Goal: Navigation & Orientation: Find specific page/section

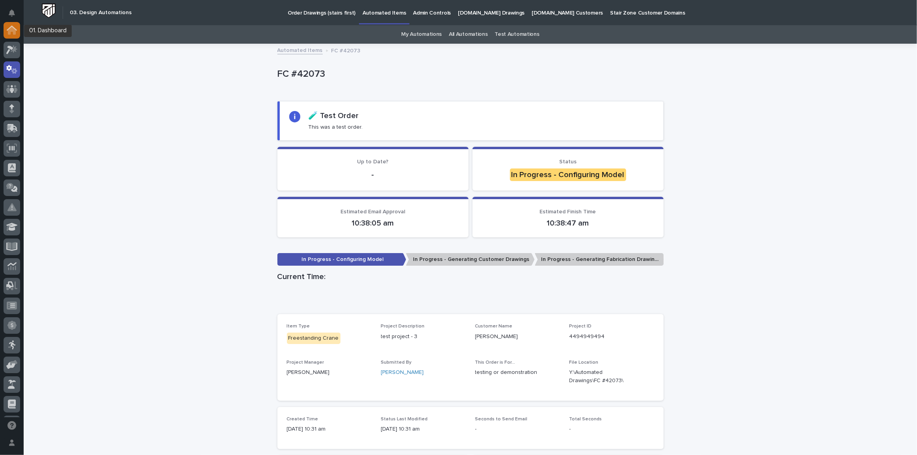
click at [7, 30] on icon at bounding box center [12, 30] width 10 height 9
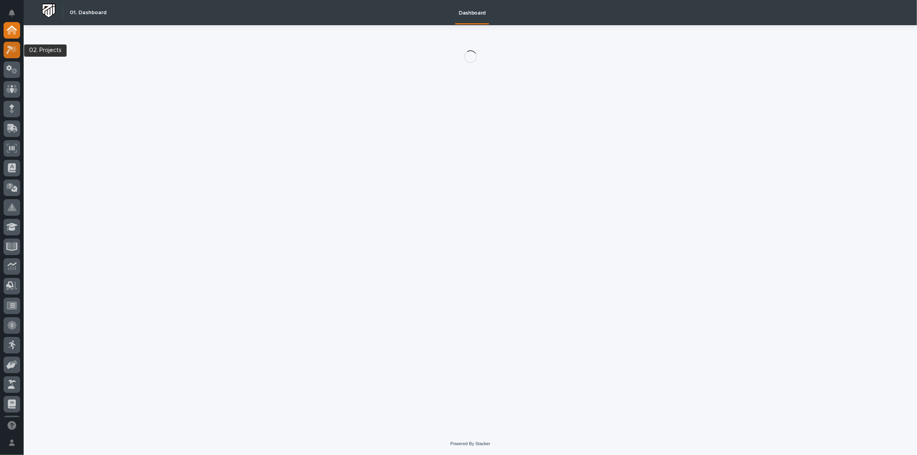
click at [11, 50] on icon at bounding box center [14, 49] width 7 height 8
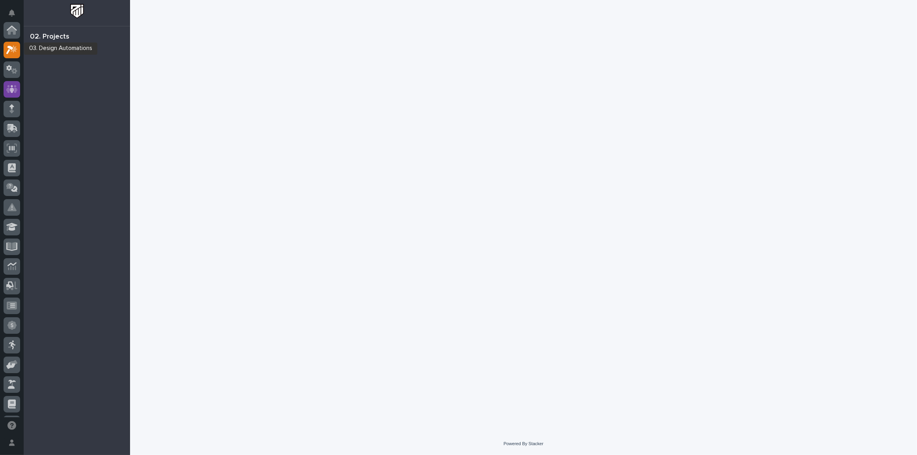
scroll to position [19, 0]
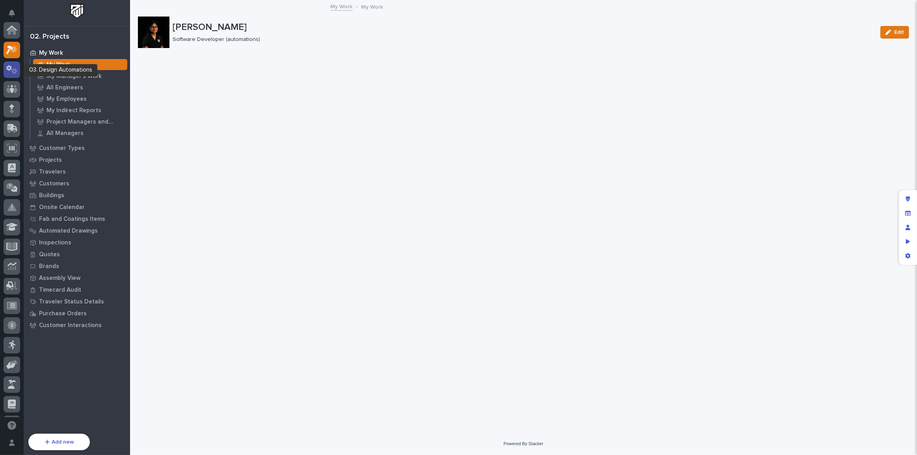
click at [10, 72] on icon at bounding box center [11, 69] width 11 height 9
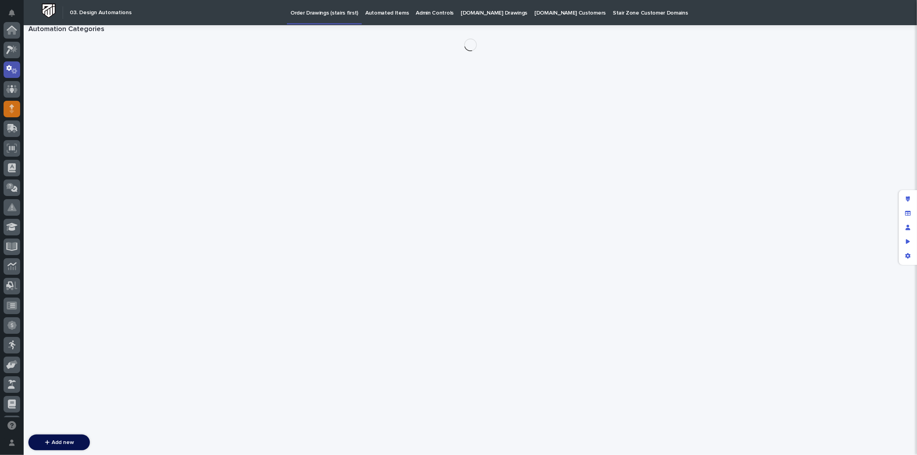
scroll to position [39, 0]
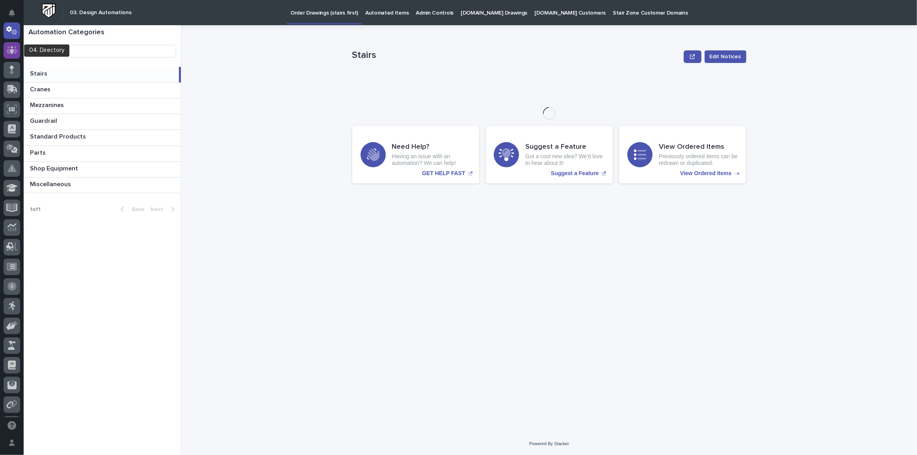
click at [13, 50] on icon at bounding box center [11, 50] width 5 height 8
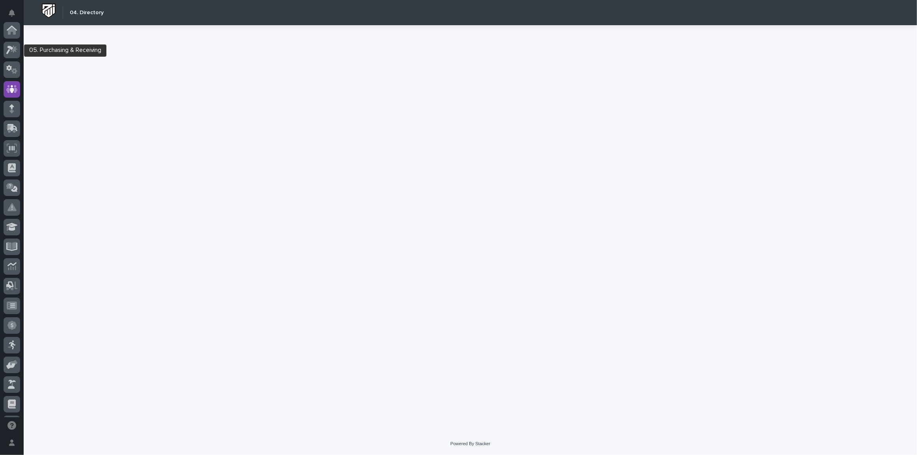
scroll to position [59, 0]
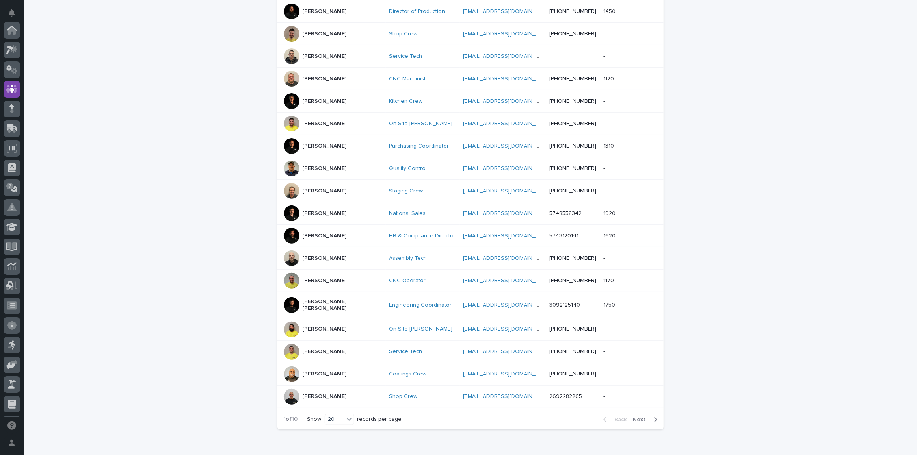
scroll to position [262, 0]
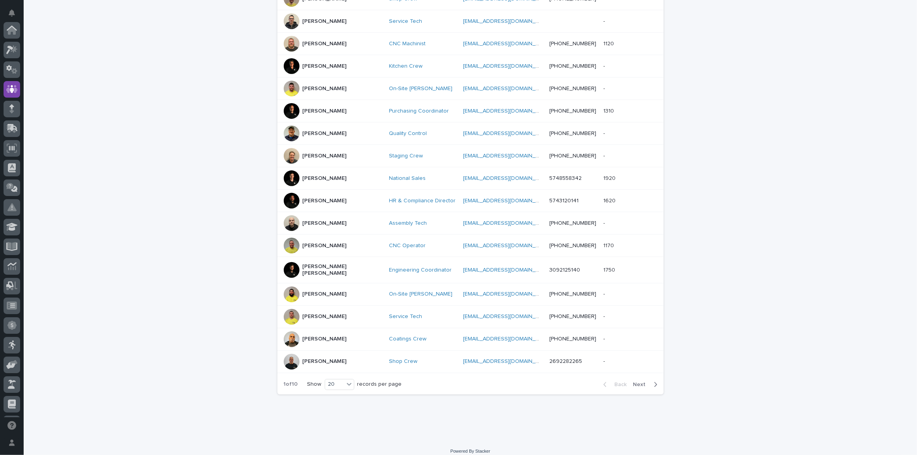
click at [643, 382] on span "Next" at bounding box center [641, 385] width 17 height 6
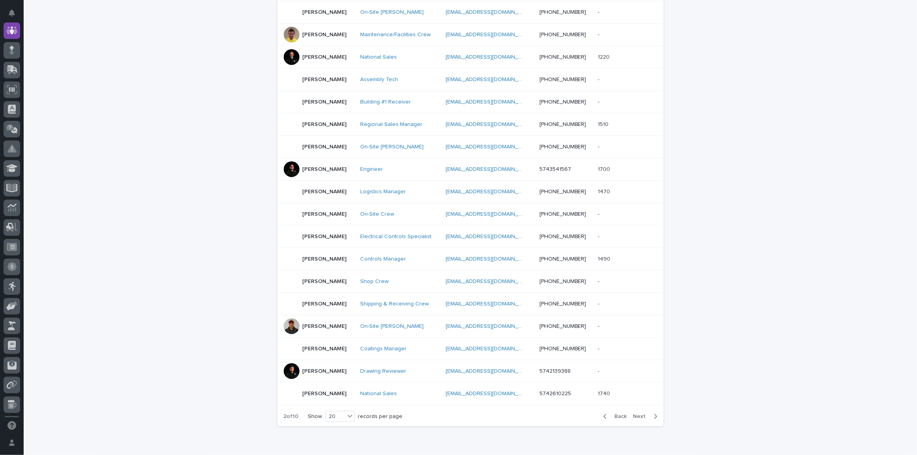
scroll to position [262, 0]
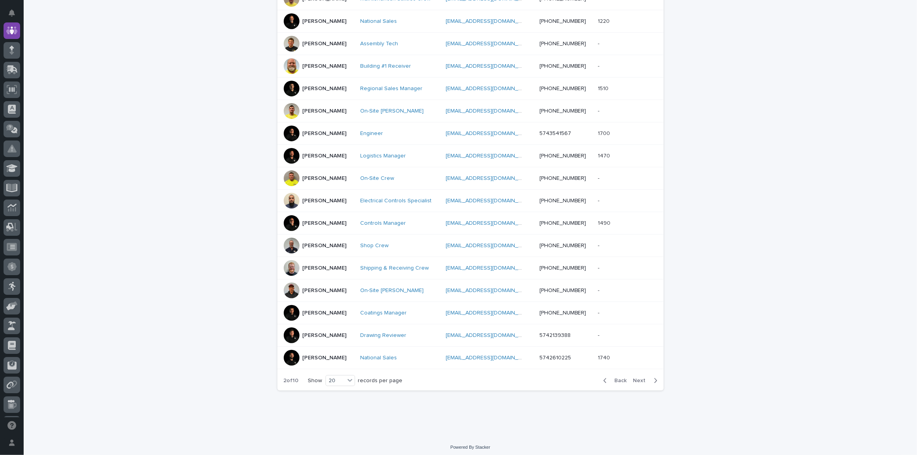
click at [638, 378] on span "Next" at bounding box center [641, 381] width 17 height 6
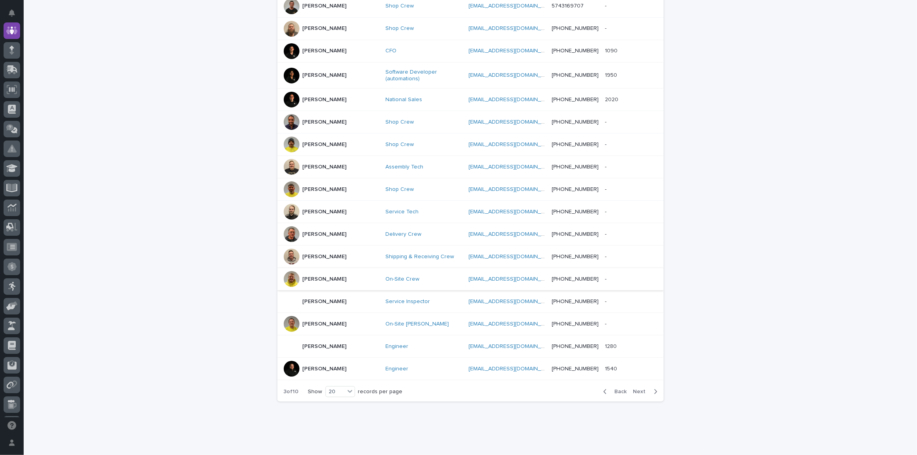
scroll to position [269, 0]
click at [642, 388] on span "Next" at bounding box center [641, 391] width 17 height 6
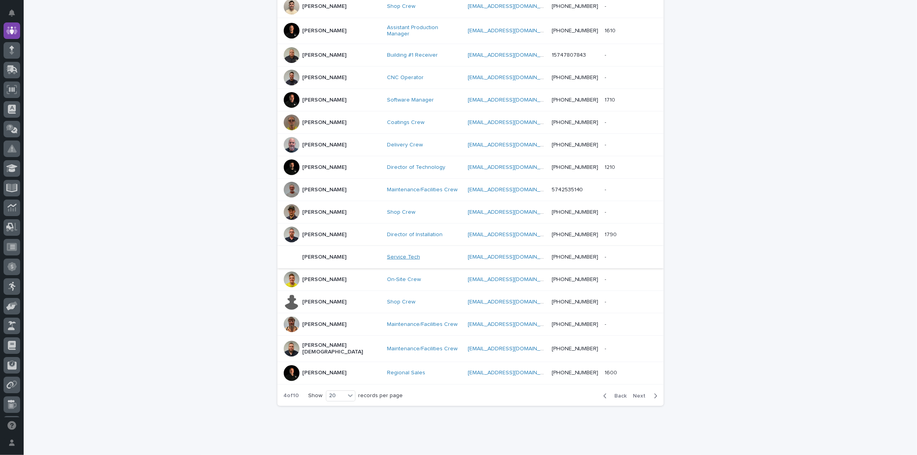
scroll to position [262, 0]
click at [630, 391] on button "Next" at bounding box center [646, 394] width 33 height 7
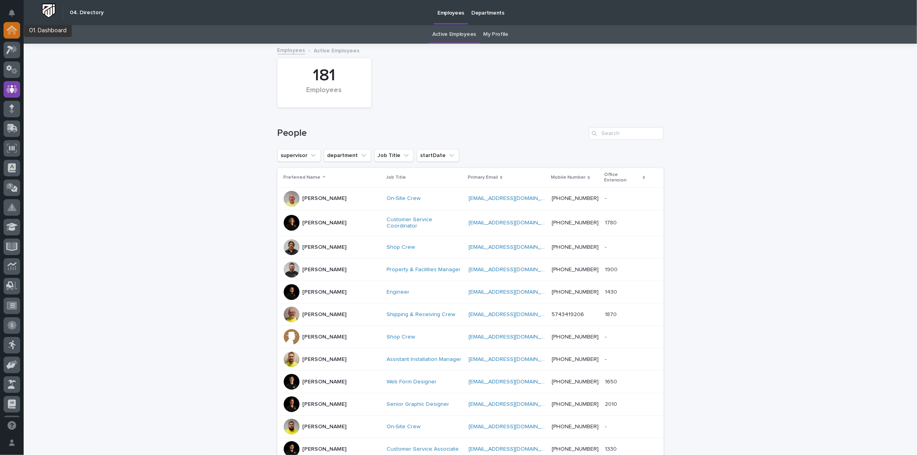
click at [13, 32] on icon at bounding box center [12, 31] width 8 height 8
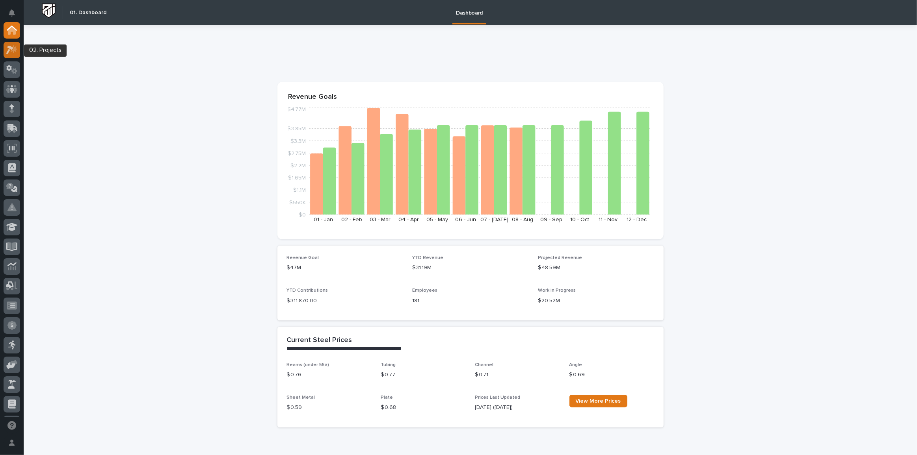
click at [11, 47] on icon at bounding box center [9, 50] width 7 height 9
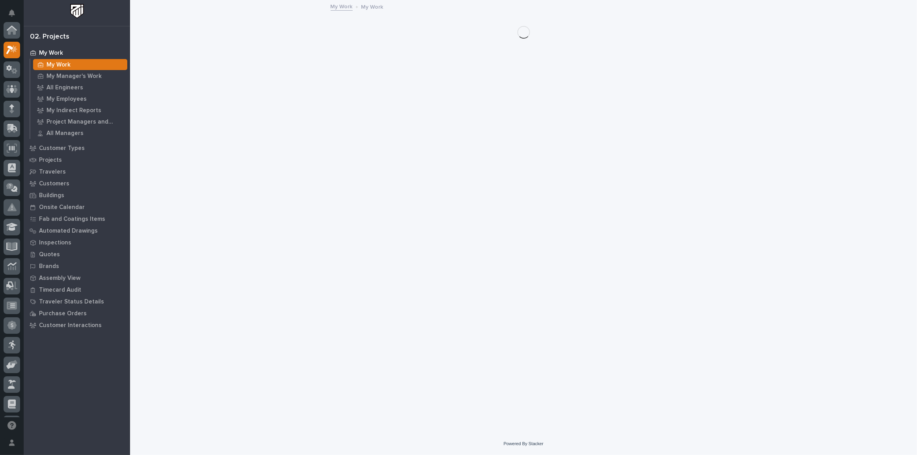
scroll to position [19, 0]
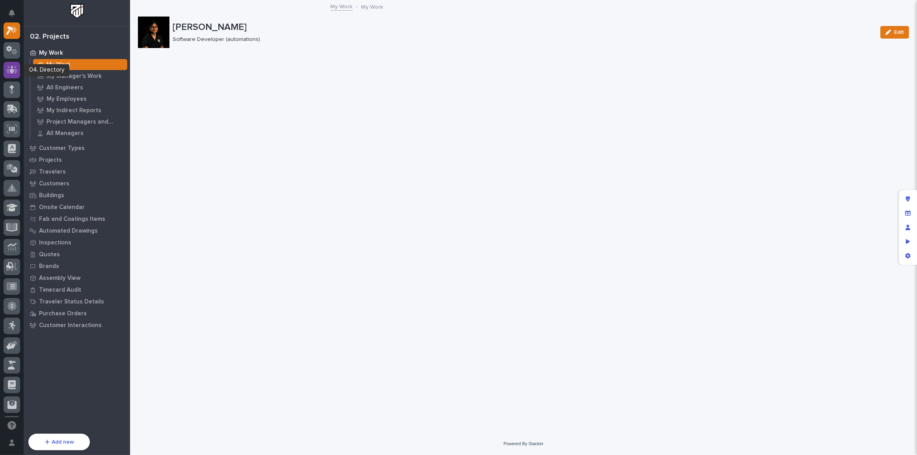
click at [12, 71] on icon at bounding box center [11, 70] width 5 height 8
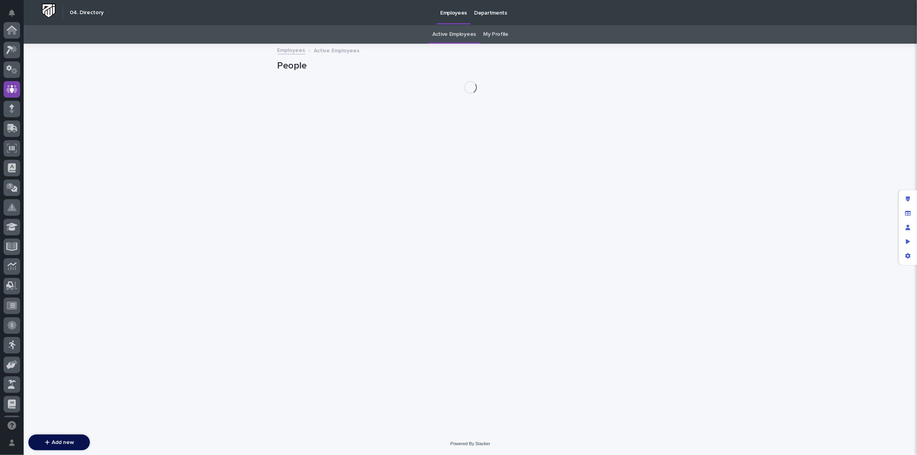
scroll to position [59, 0]
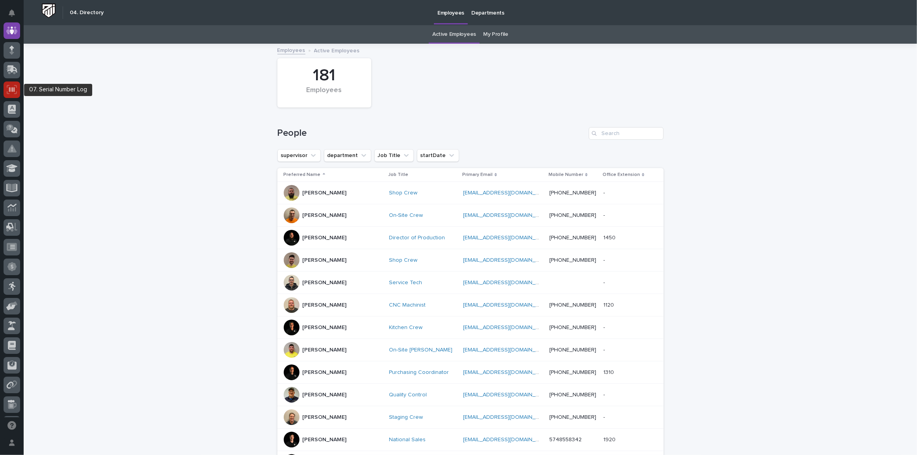
click at [8, 89] on icon at bounding box center [12, 89] width 10 height 9
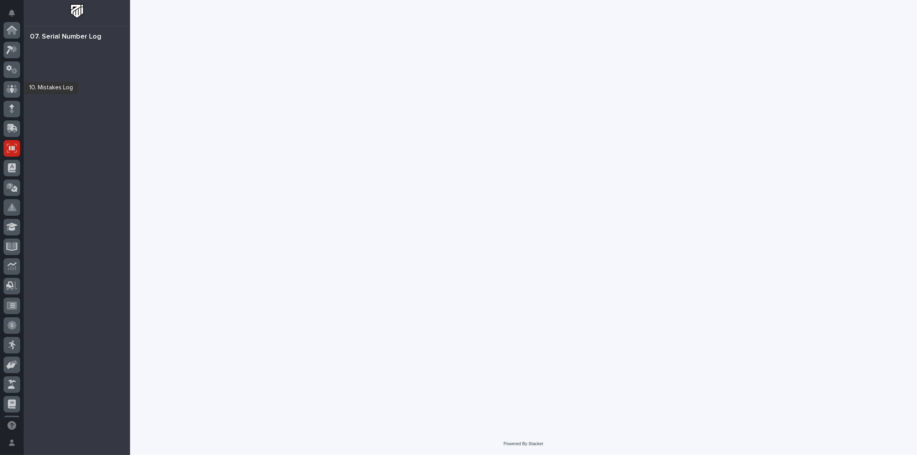
scroll to position [118, 0]
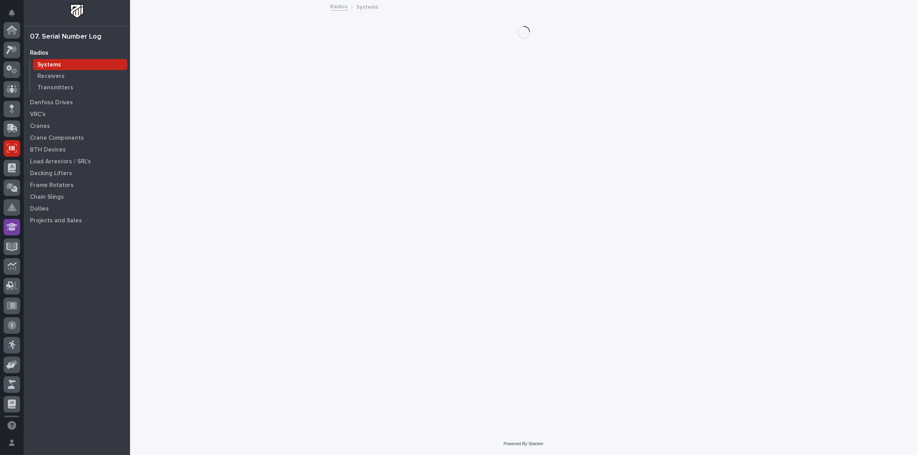
scroll to position [118, 0]
click at [10, 91] on icon at bounding box center [11, 89] width 9 height 8
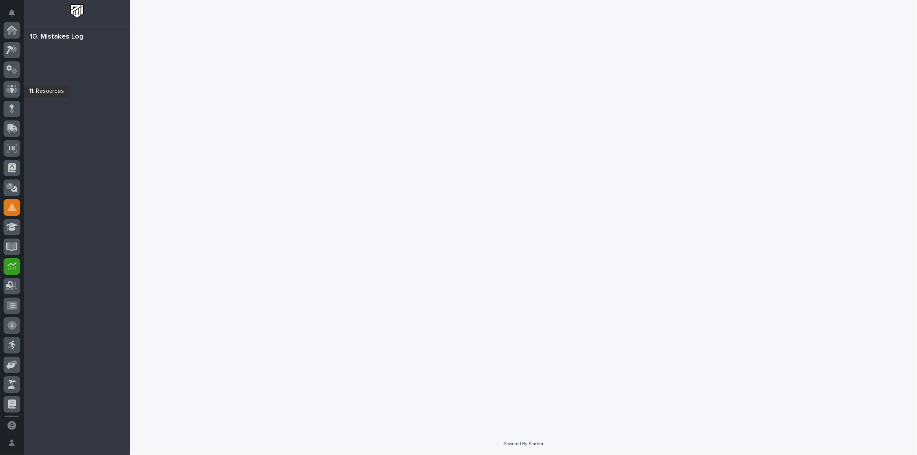
scroll to position [156, 0]
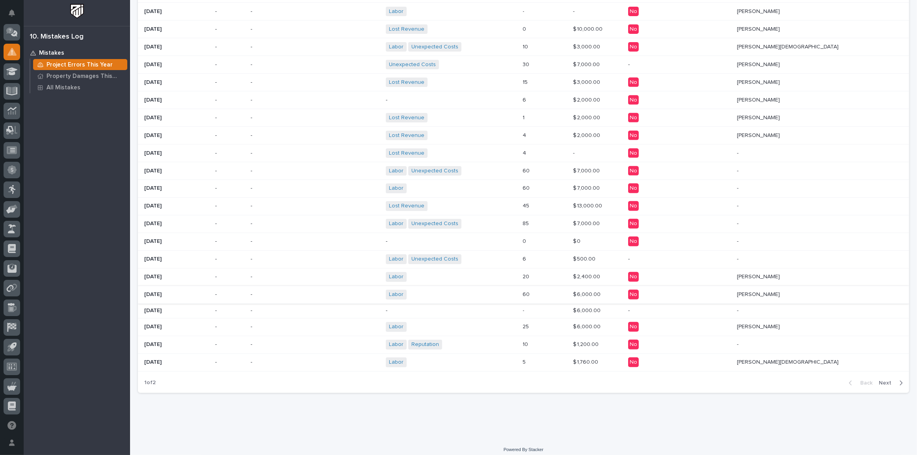
scroll to position [349, 0]
click at [62, 78] on p "Property Damages This Year" at bounding box center [85, 76] width 78 height 7
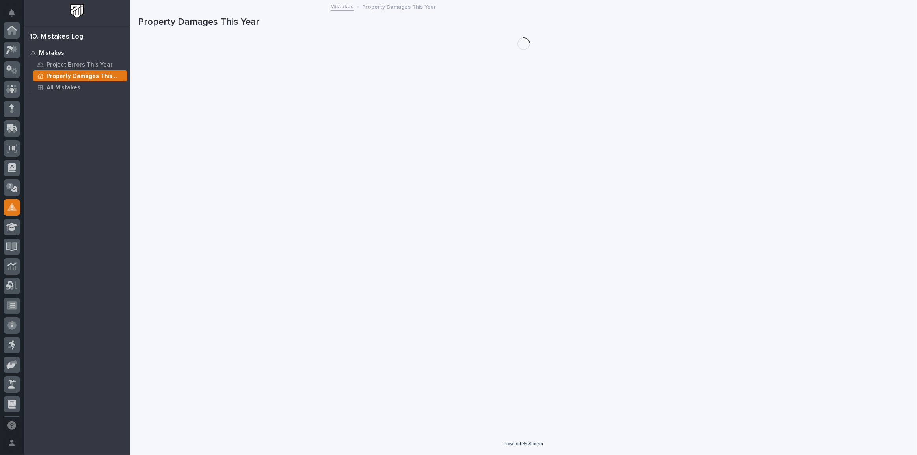
scroll to position [156, 0]
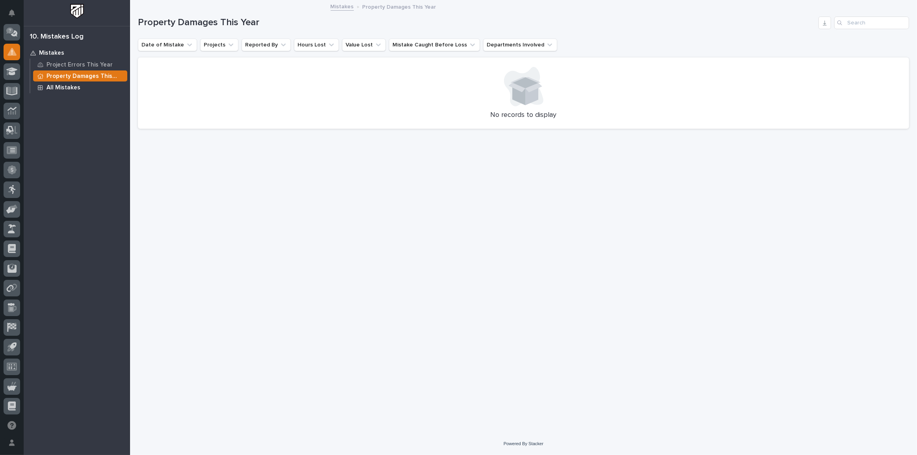
click at [70, 87] on p "All Mistakes" at bounding box center [63, 87] width 34 height 7
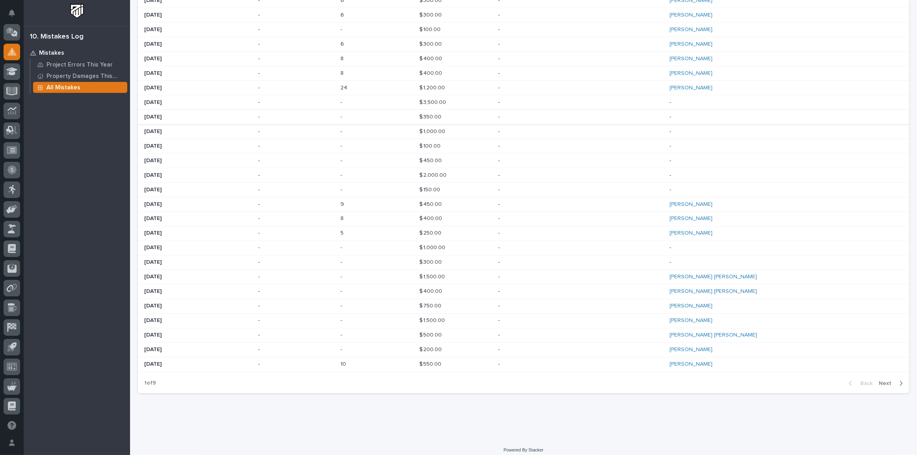
scroll to position [260, 0]
click at [14, 71] on icon at bounding box center [11, 71] width 11 height 9
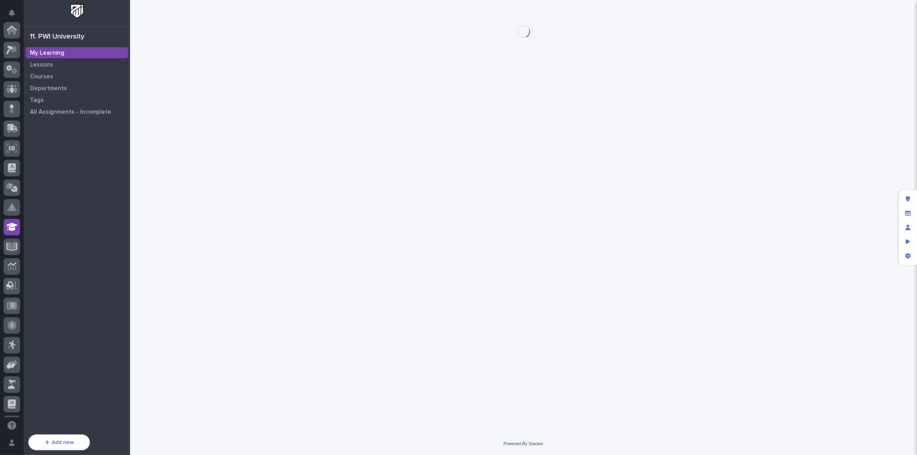
scroll to position [156, 0]
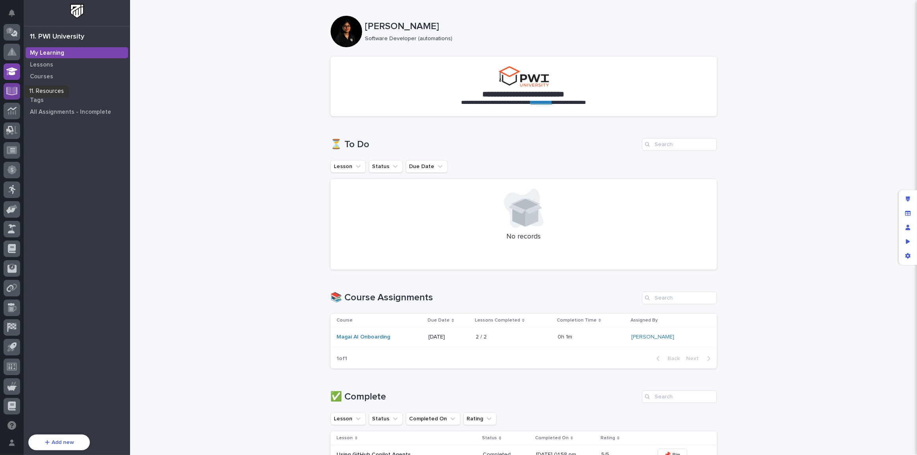
click at [11, 92] on icon at bounding box center [11, 90] width 9 height 7
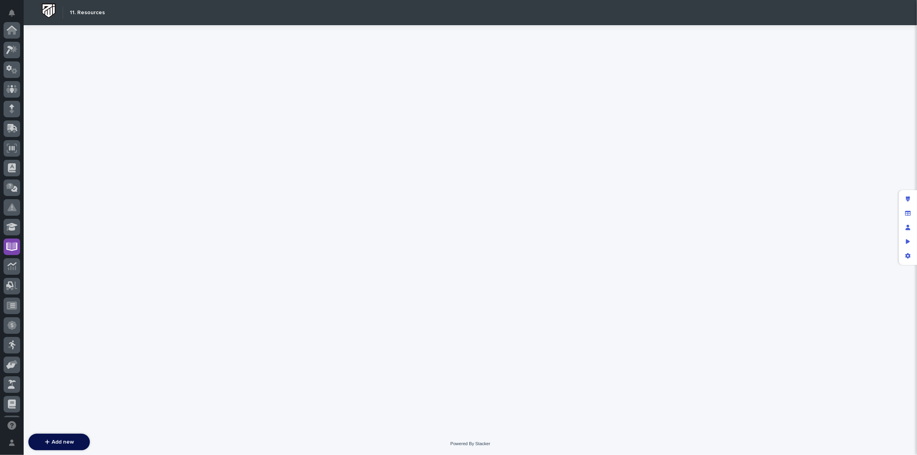
scroll to position [156, 0]
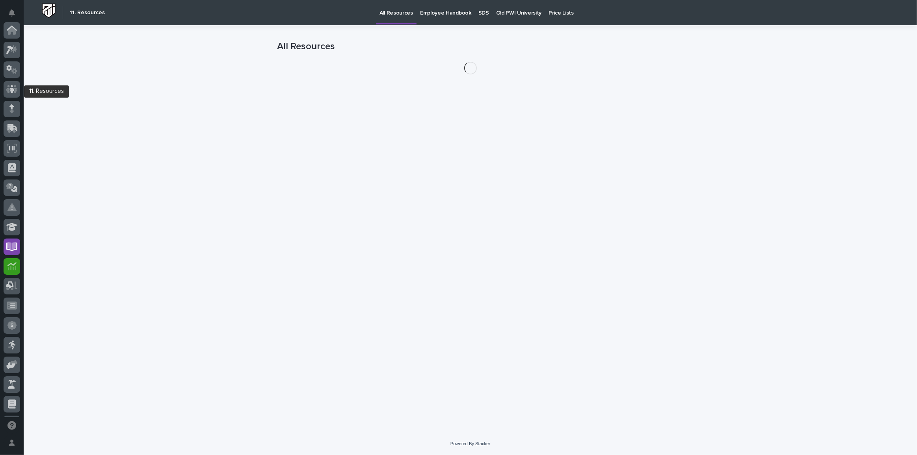
scroll to position [156, 0]
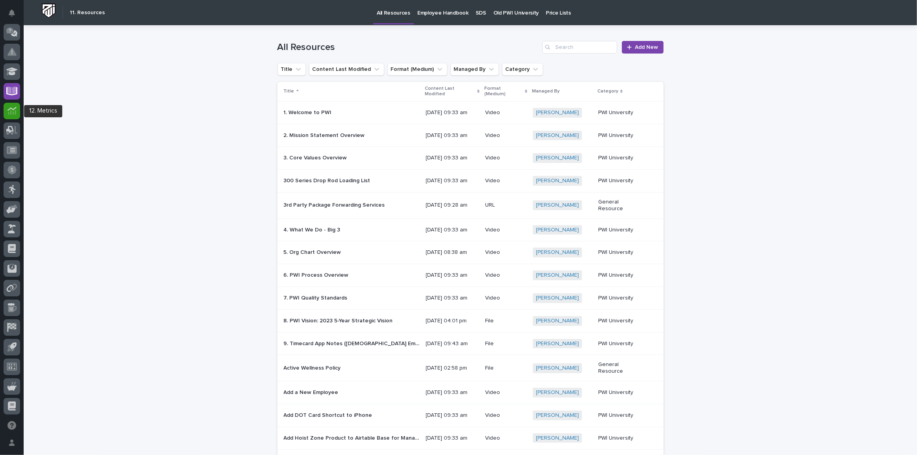
click at [10, 108] on icon at bounding box center [11, 109] width 9 height 4
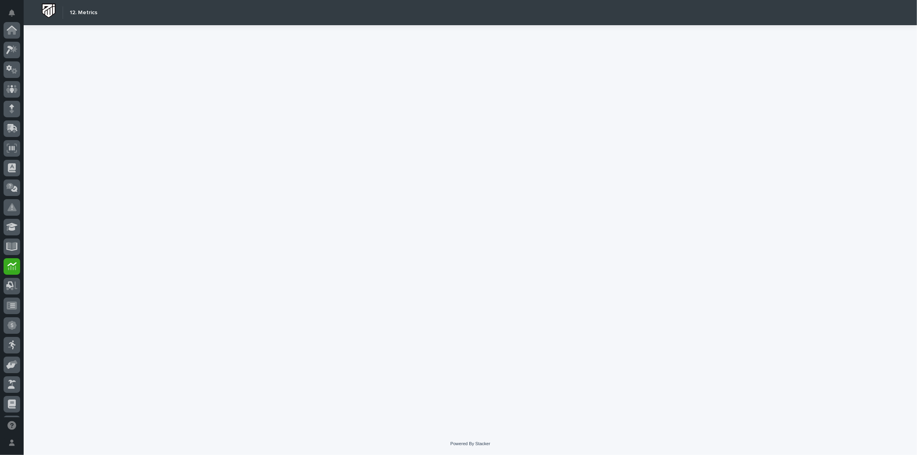
scroll to position [156, 0]
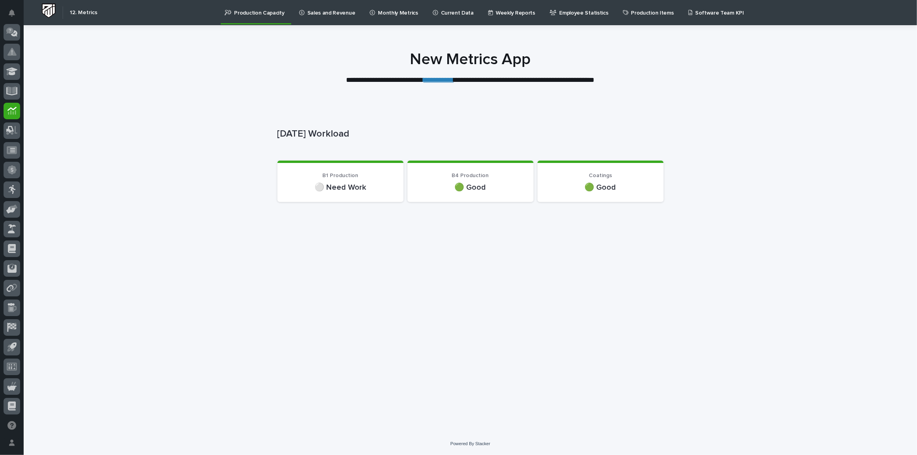
click at [426, 79] on link "**********" at bounding box center [438, 79] width 30 height 7
click at [16, 129] on icon at bounding box center [11, 130] width 11 height 9
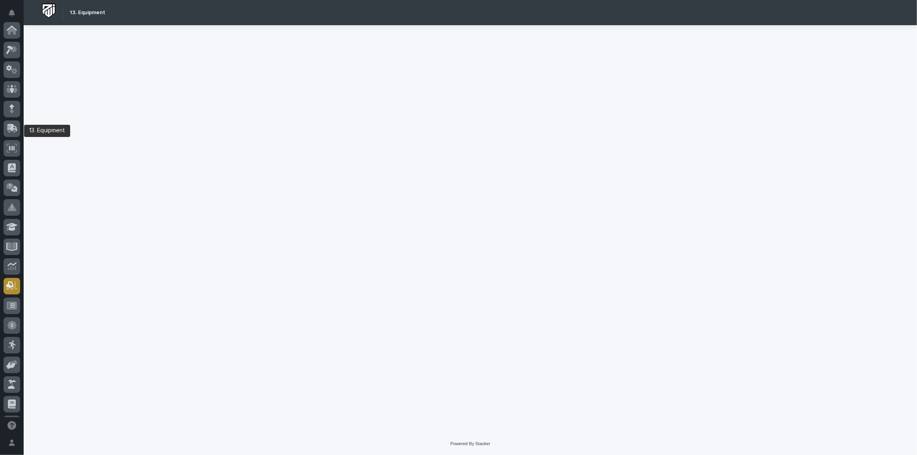
scroll to position [156, 0]
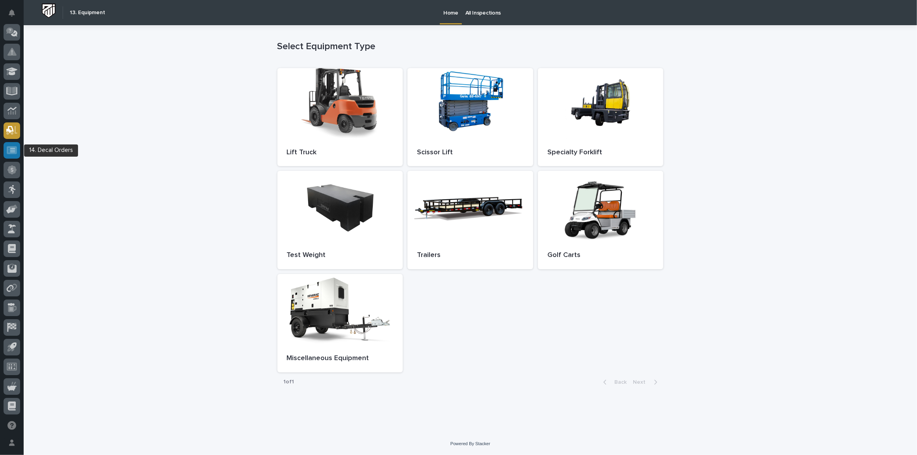
click at [13, 154] on div at bounding box center [12, 150] width 17 height 17
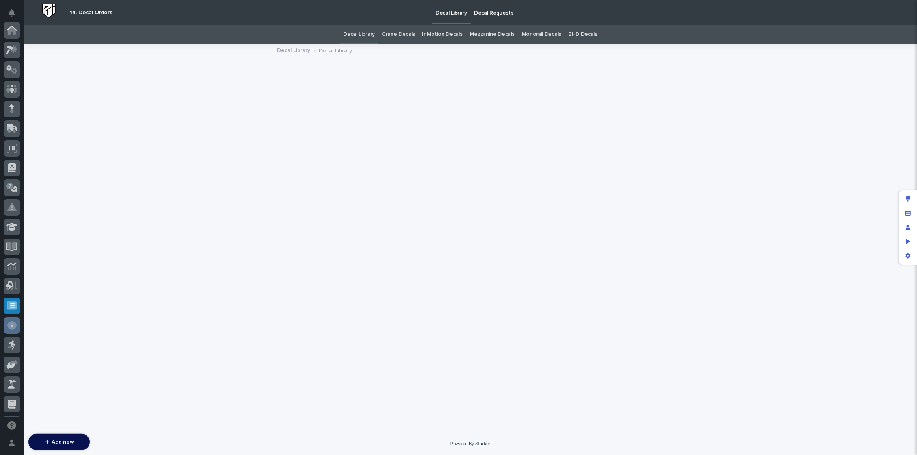
scroll to position [156, 0]
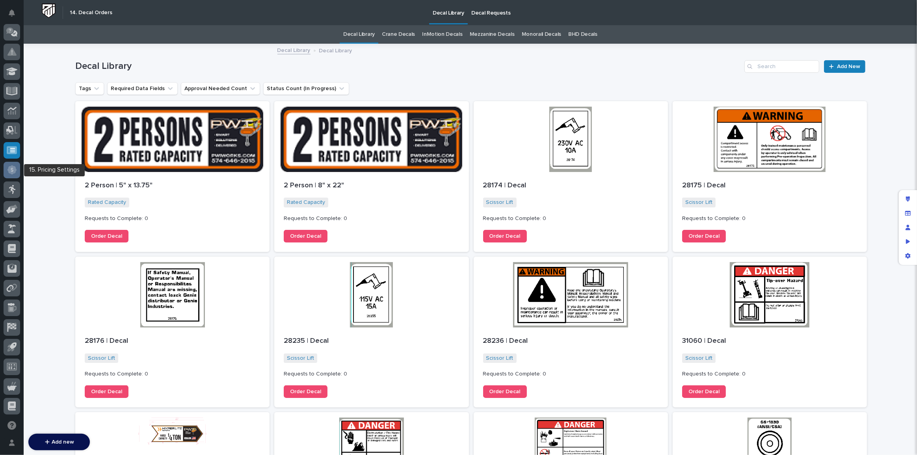
click at [9, 173] on icon at bounding box center [11, 169] width 9 height 9
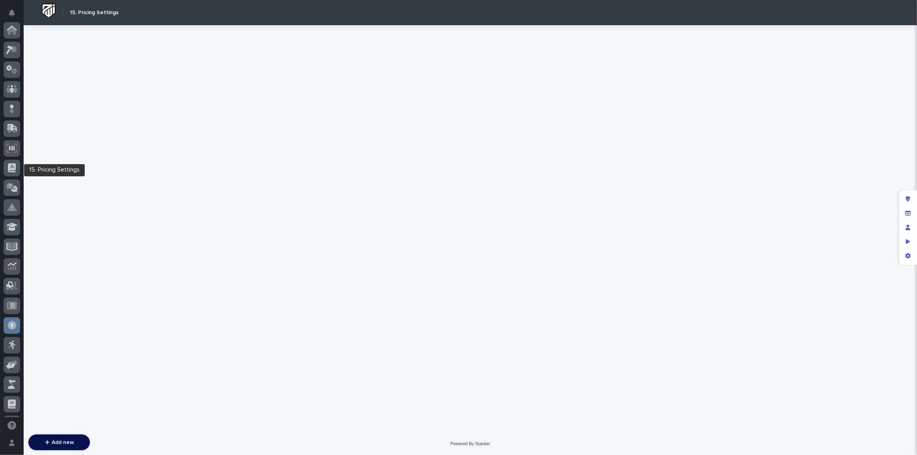
scroll to position [156, 0]
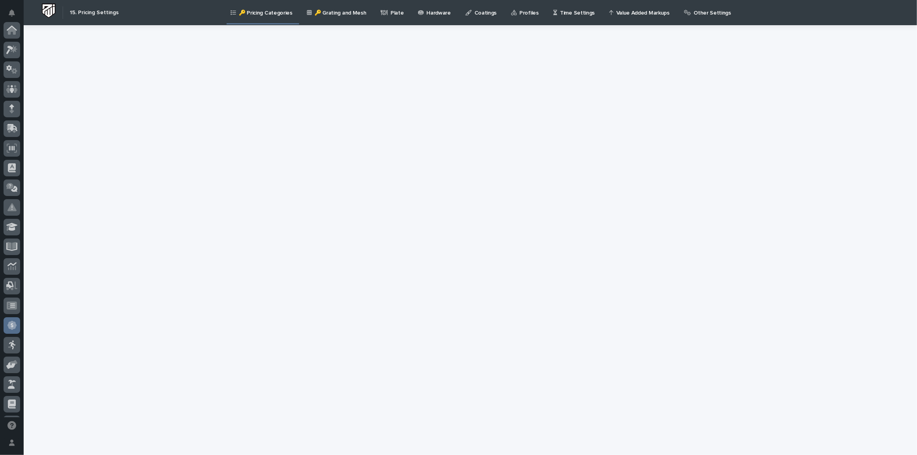
scroll to position [156, 0]
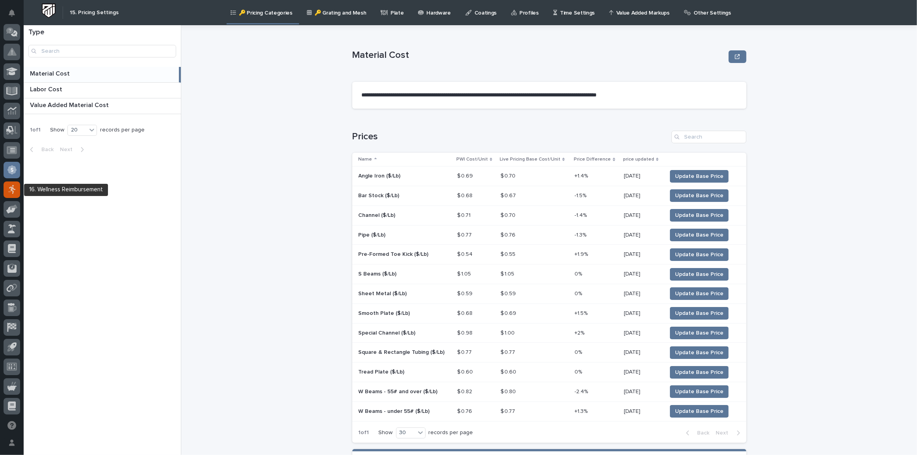
click at [10, 190] on icon at bounding box center [12, 189] width 8 height 9
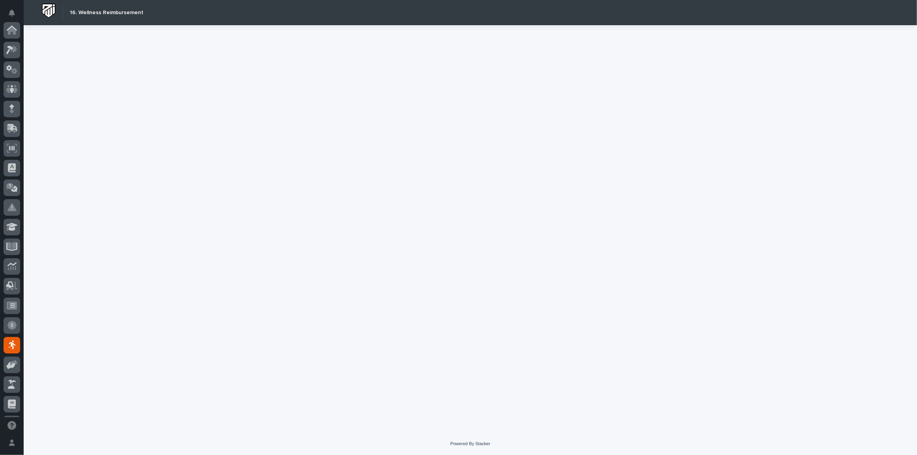
scroll to position [156, 0]
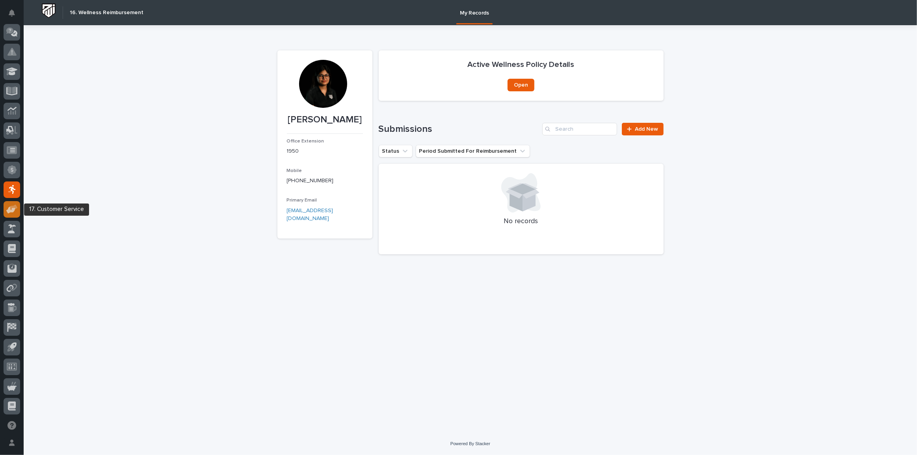
click at [14, 208] on icon at bounding box center [10, 209] width 9 height 7
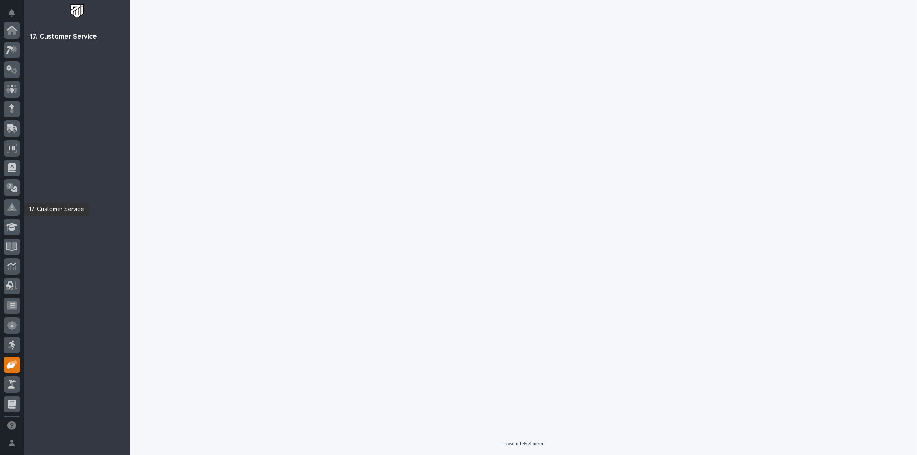
scroll to position [156, 0]
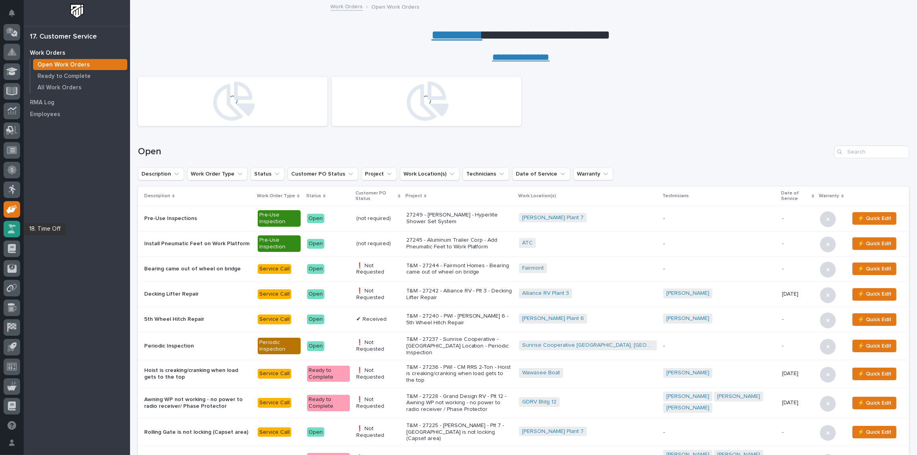
click at [9, 227] on icon at bounding box center [12, 229] width 8 height 9
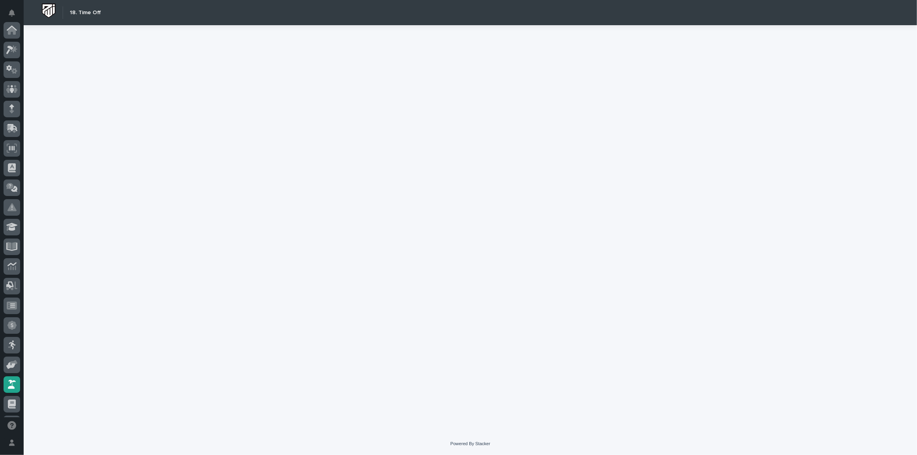
scroll to position [156, 0]
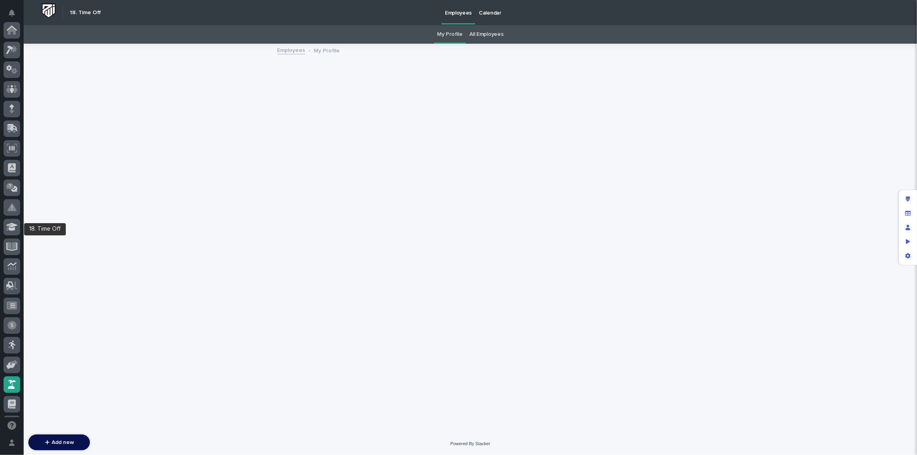
scroll to position [156, 0]
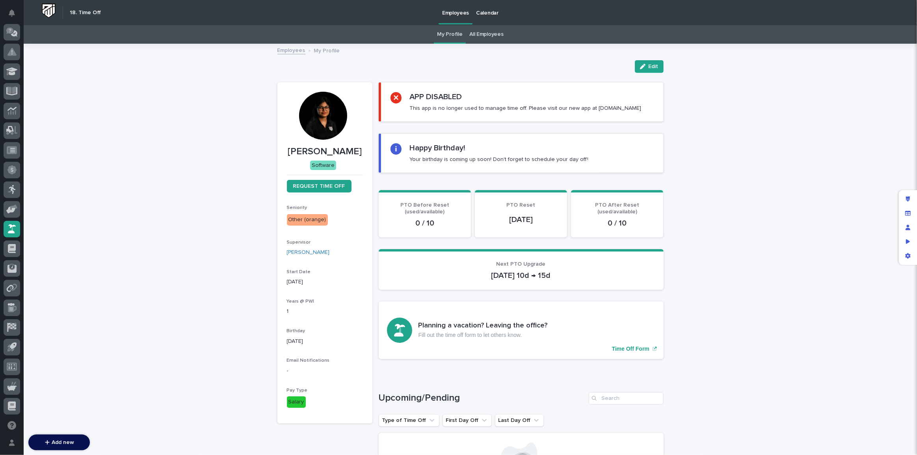
drag, startPoint x: 481, startPoint y: 113, endPoint x: 631, endPoint y: 113, distance: 149.7
click at [631, 113] on section "APP DISABLED This app is no longer used to manage time off. Please visit our ne…" at bounding box center [521, 101] width 285 height 39
click at [603, 113] on section "APP DISABLED This app is no longer used to manage time off. Please visit our ne…" at bounding box center [521, 101] width 285 height 39
drag, startPoint x: 587, startPoint y: 107, endPoint x: 645, endPoint y: 109, distance: 58.3
click at [645, 109] on div "APP DISABLED This app is no longer used to manage time off. Please visit our ne…" at bounding box center [521, 102] width 263 height 20
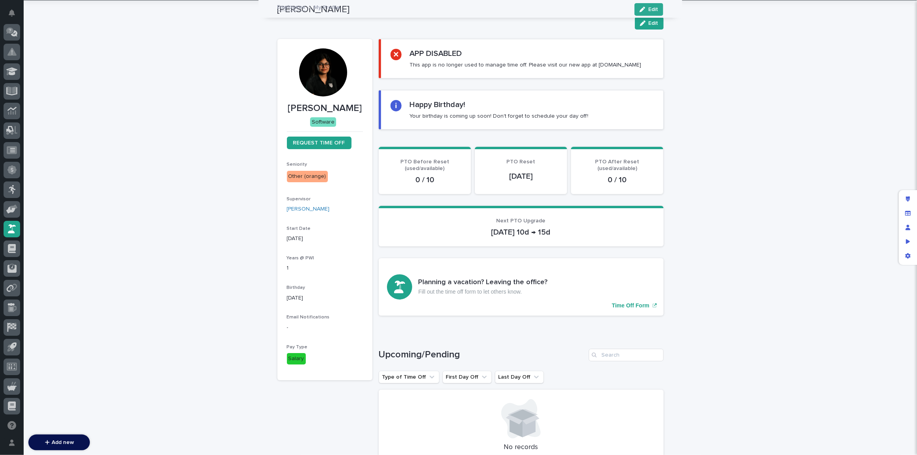
scroll to position [0, 0]
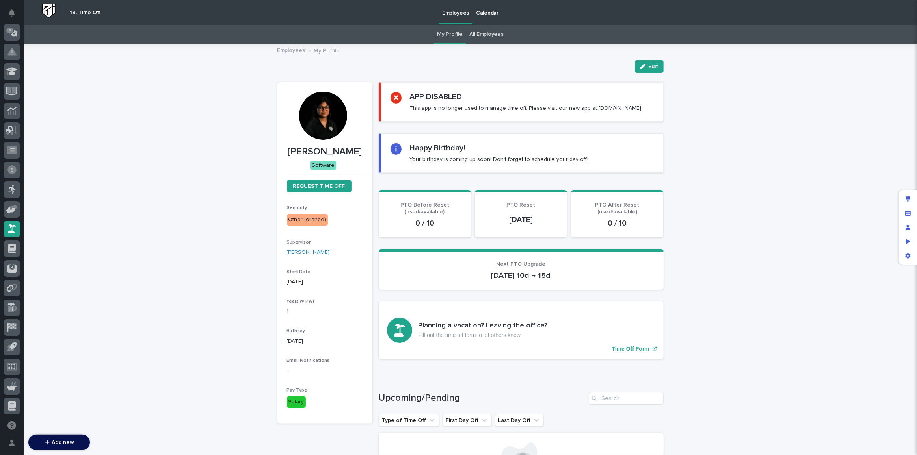
click at [754, 257] on div "Loading... Saving… Loading... Saving… Deepali Edit Edit Deepali Software REQUES…" at bounding box center [470, 383] width 893 height 676
click at [8, 249] on icon at bounding box center [12, 248] width 8 height 9
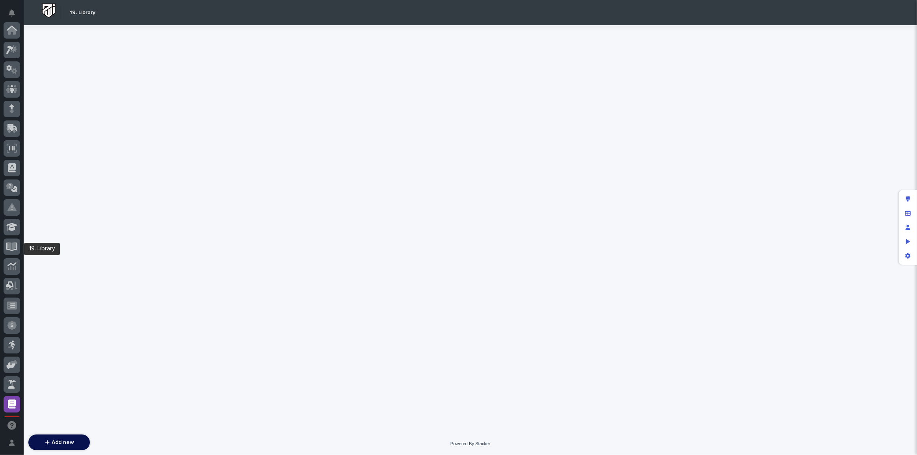
scroll to position [156, 0]
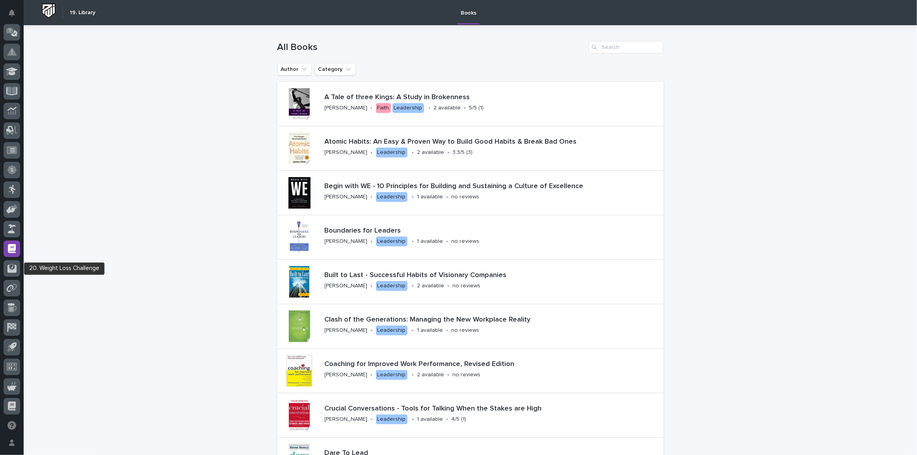
click at [10, 269] on icon at bounding box center [12, 267] width 6 height 6
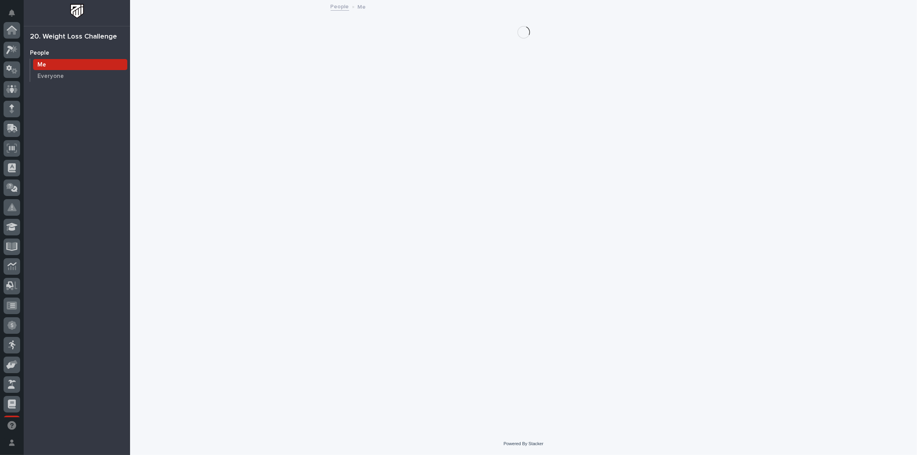
scroll to position [156, 0]
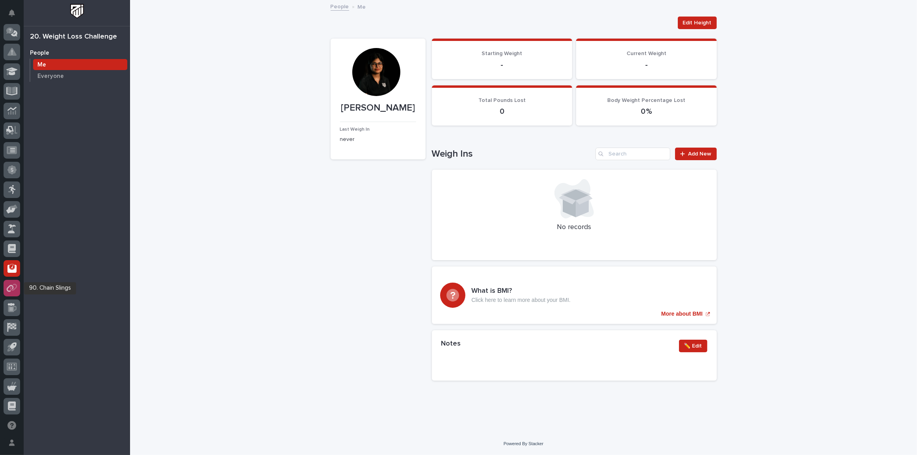
click at [12, 295] on div at bounding box center [12, 288] width 17 height 17
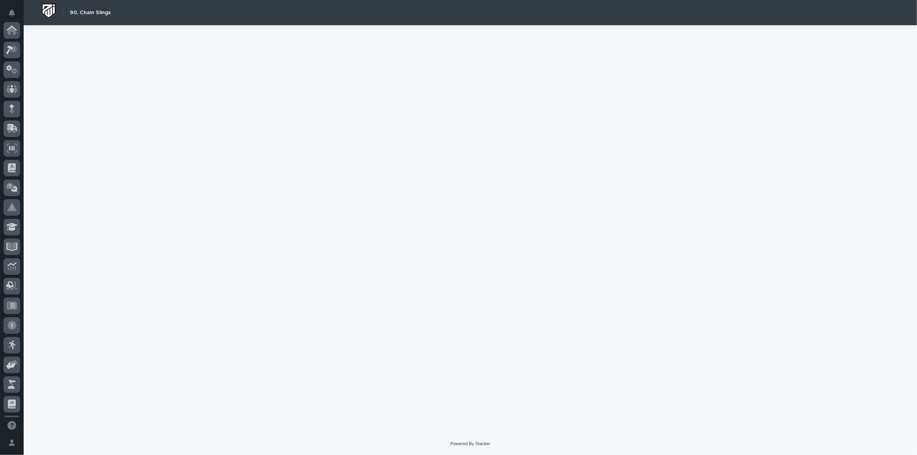
scroll to position [156, 0]
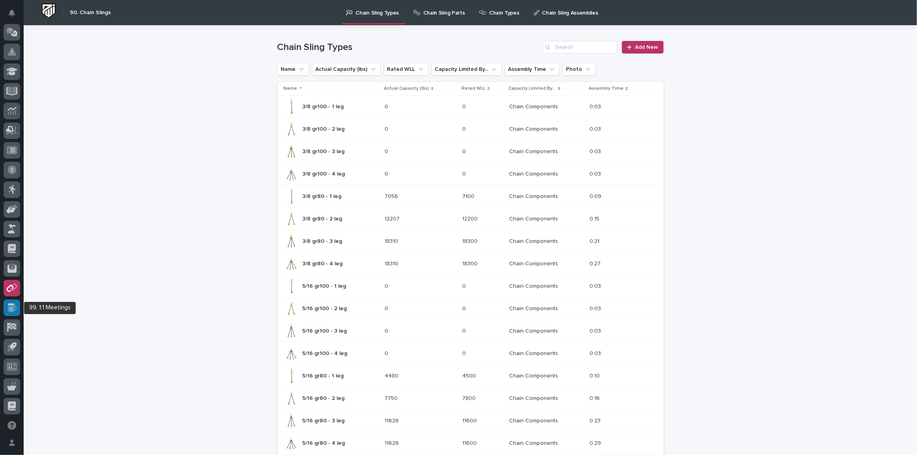
click at [15, 313] on div at bounding box center [12, 308] width 17 height 17
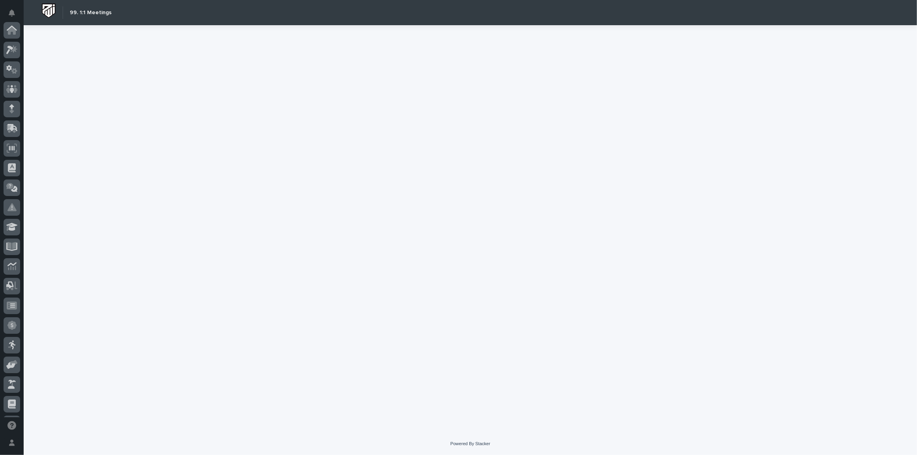
scroll to position [156, 0]
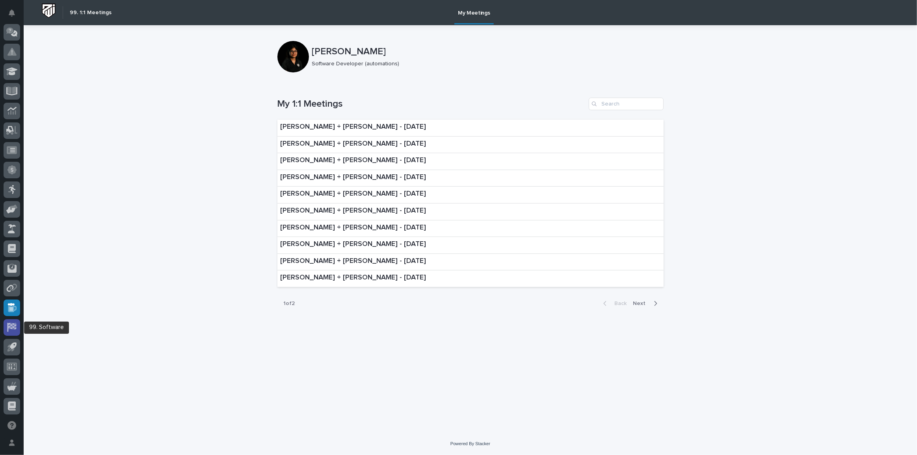
click at [10, 332] on div at bounding box center [12, 327] width 17 height 17
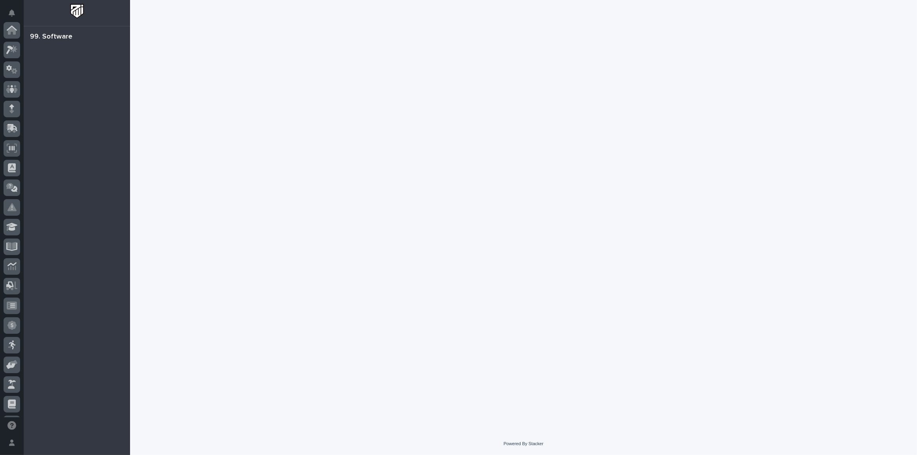
scroll to position [156, 0]
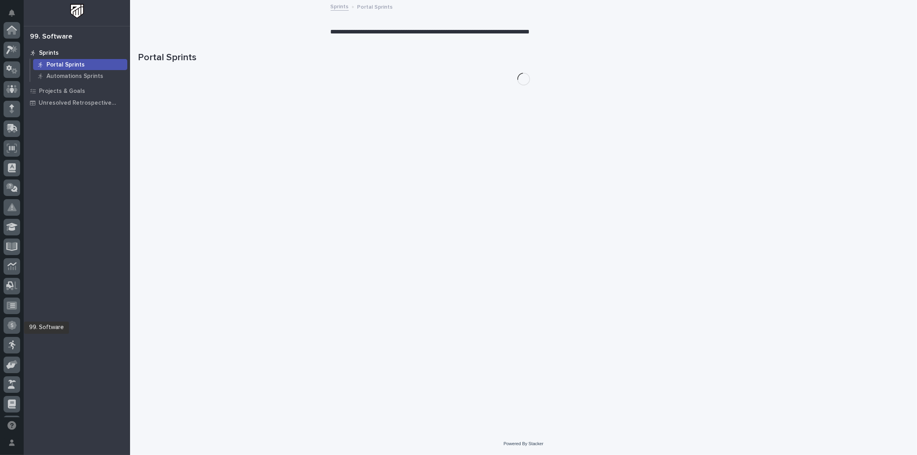
scroll to position [156, 0]
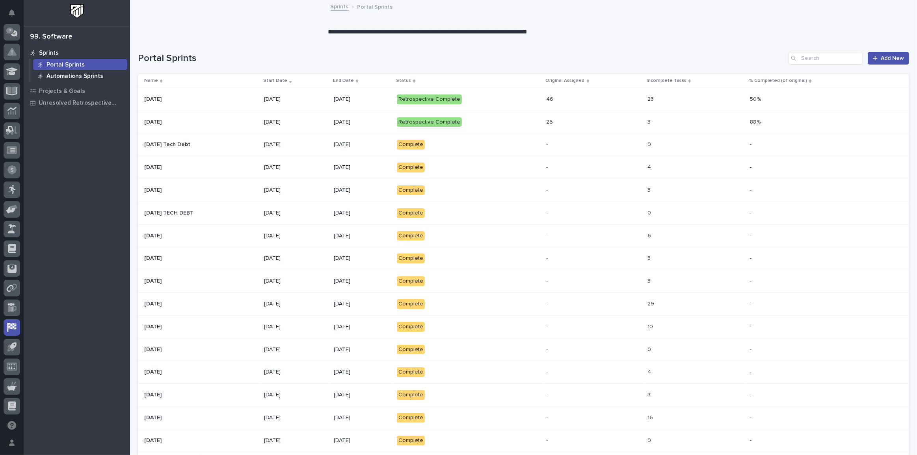
click at [75, 73] on p "Automations Sprints" at bounding box center [74, 76] width 57 height 7
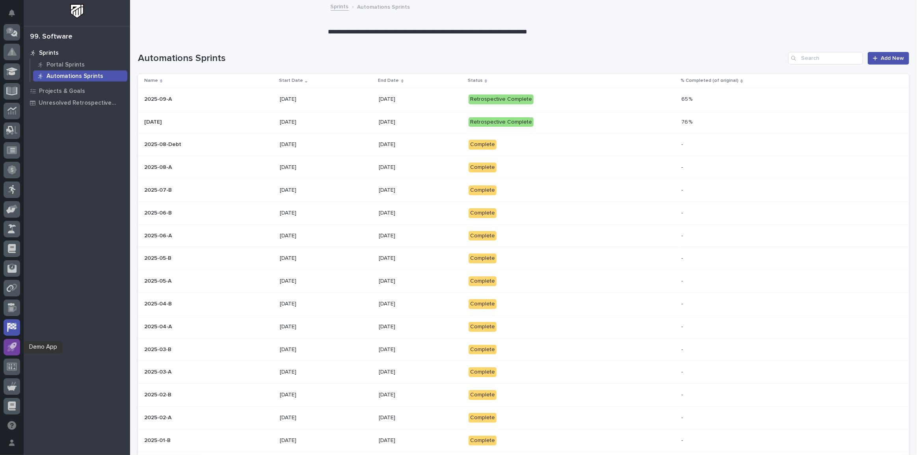
click at [12, 348] on icon at bounding box center [12, 346] width 7 height 7
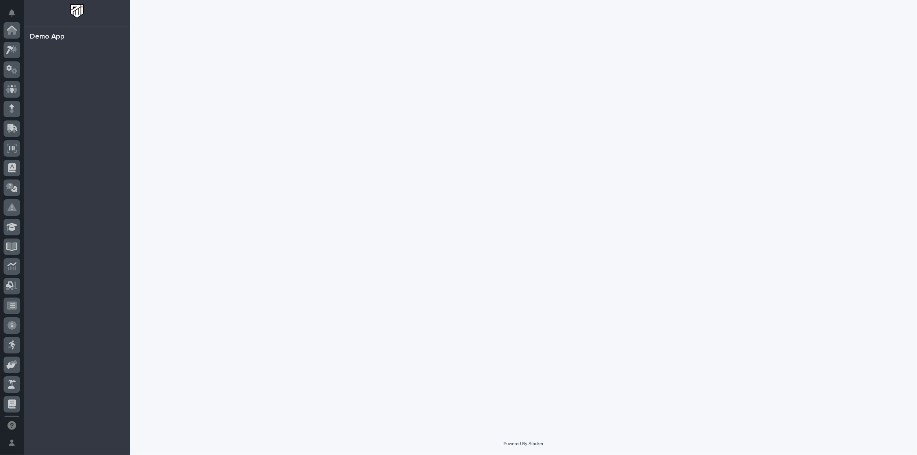
scroll to position [156, 0]
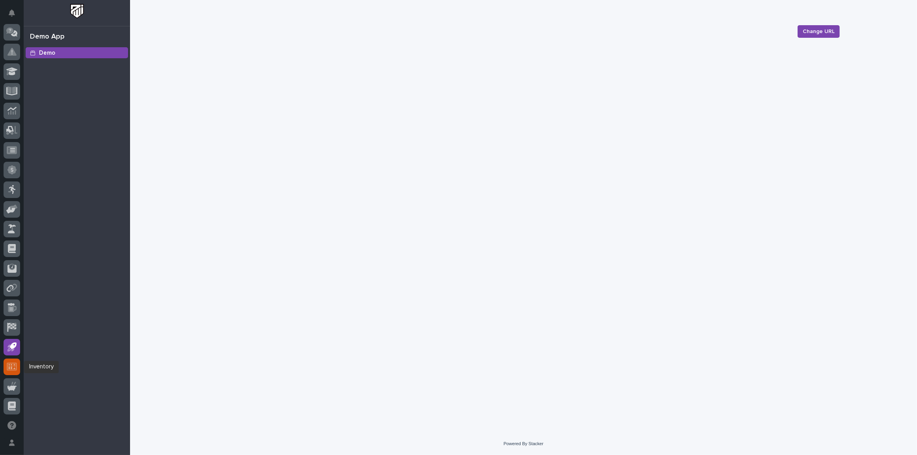
click at [9, 368] on icon at bounding box center [11, 366] width 7 height 5
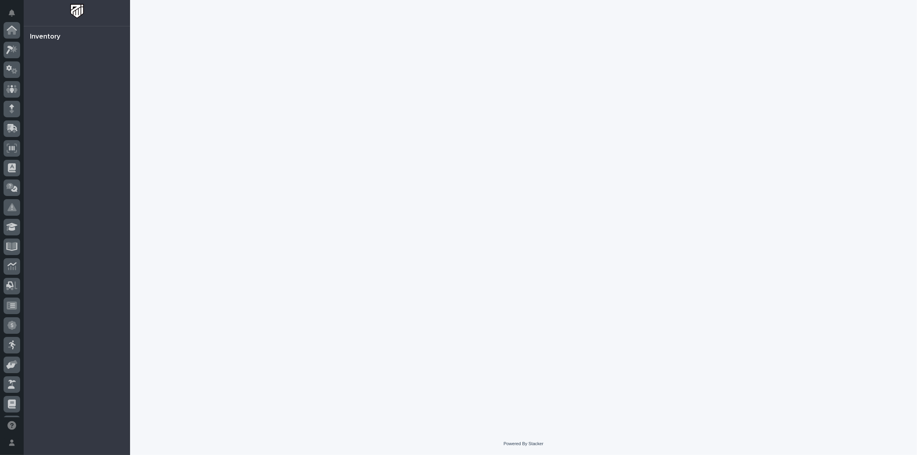
scroll to position [156, 0]
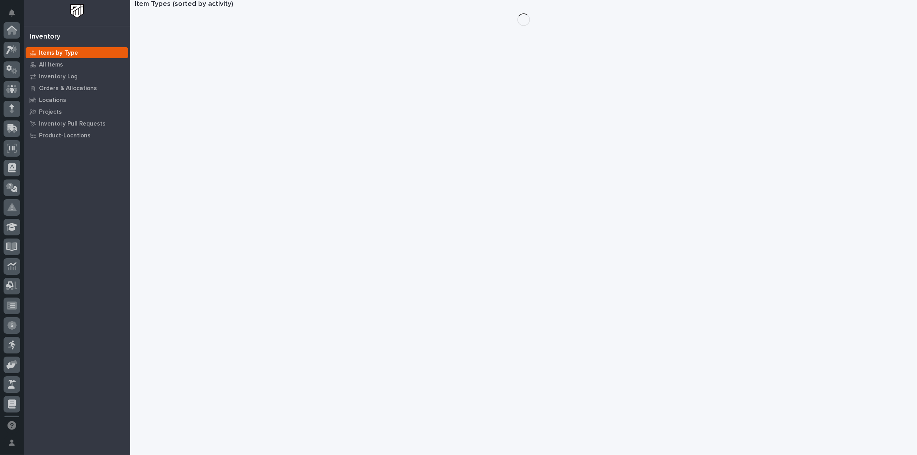
scroll to position [156, 0]
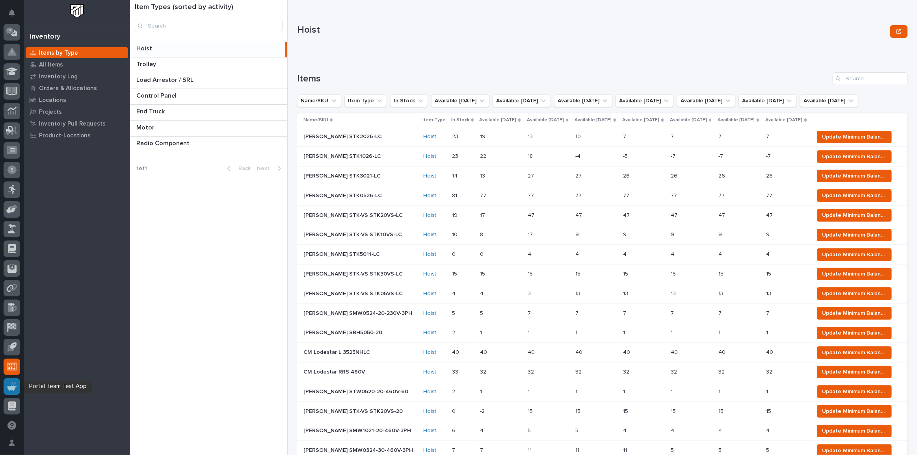
click at [7, 385] on icon at bounding box center [11, 386] width 9 height 9
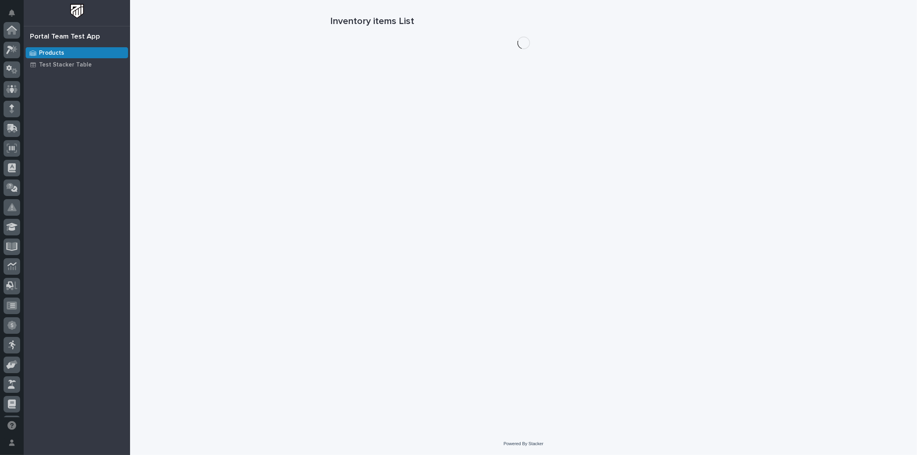
scroll to position [156, 0]
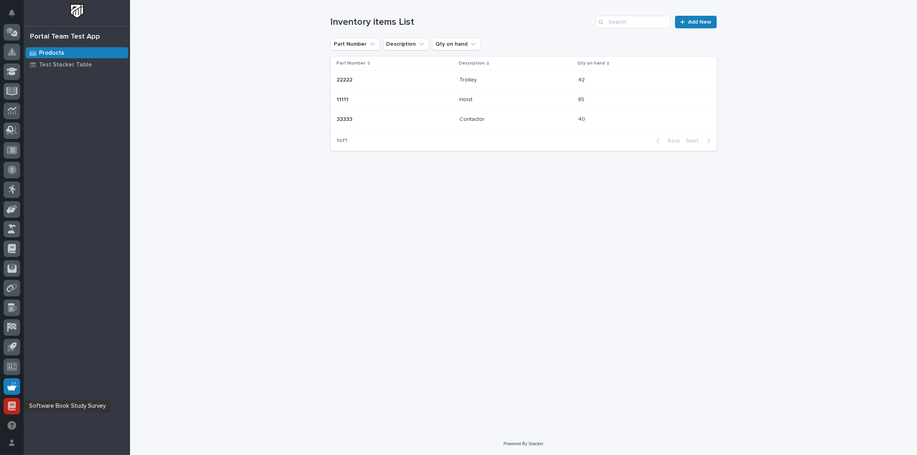
click at [9, 402] on icon at bounding box center [12, 406] width 8 height 9
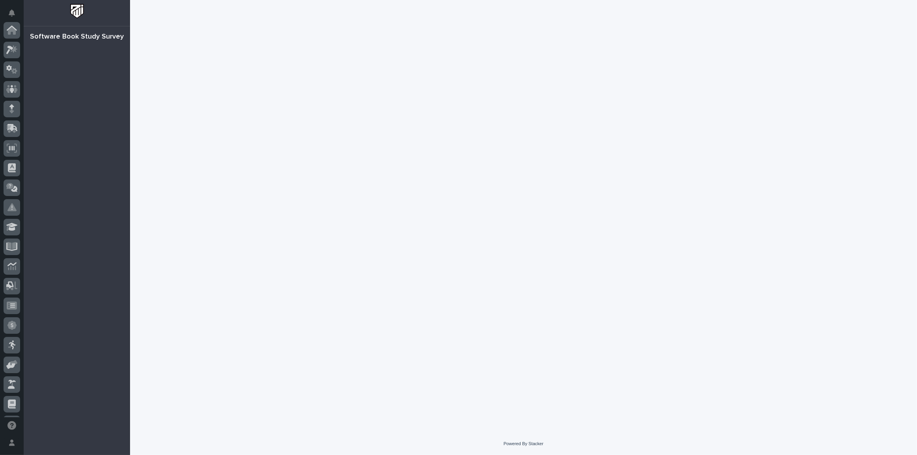
scroll to position [156, 0]
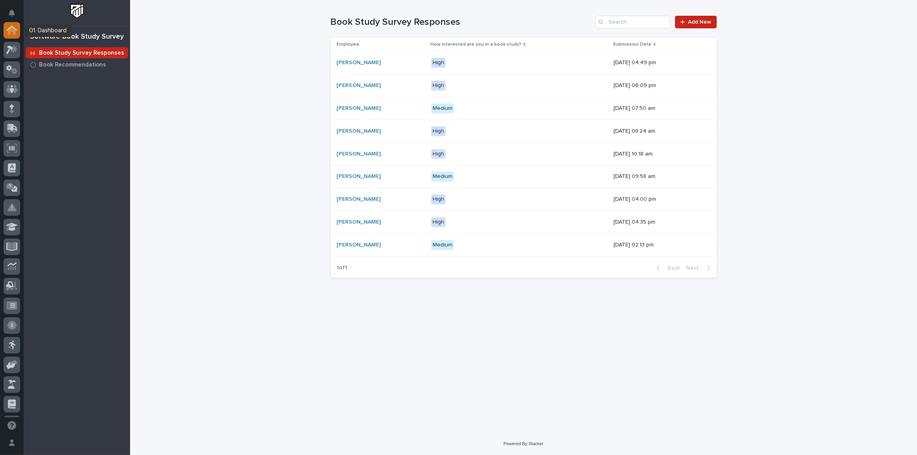
click at [15, 29] on icon at bounding box center [12, 28] width 10 height 5
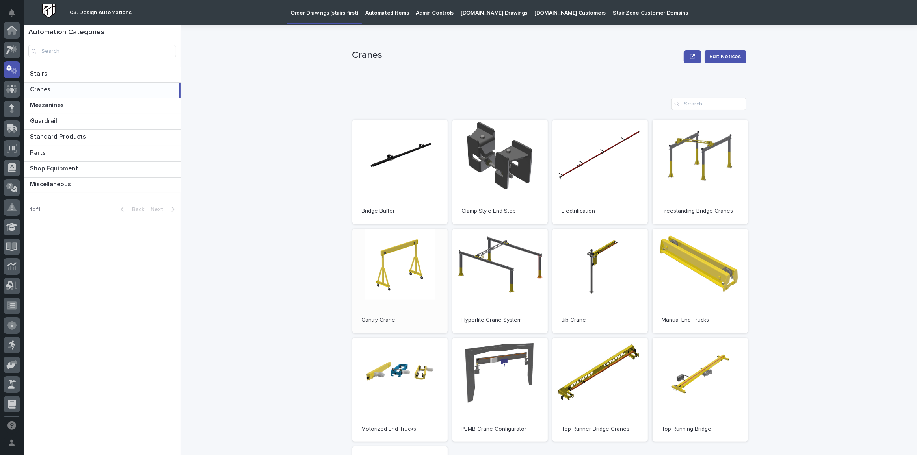
scroll to position [39, 0]
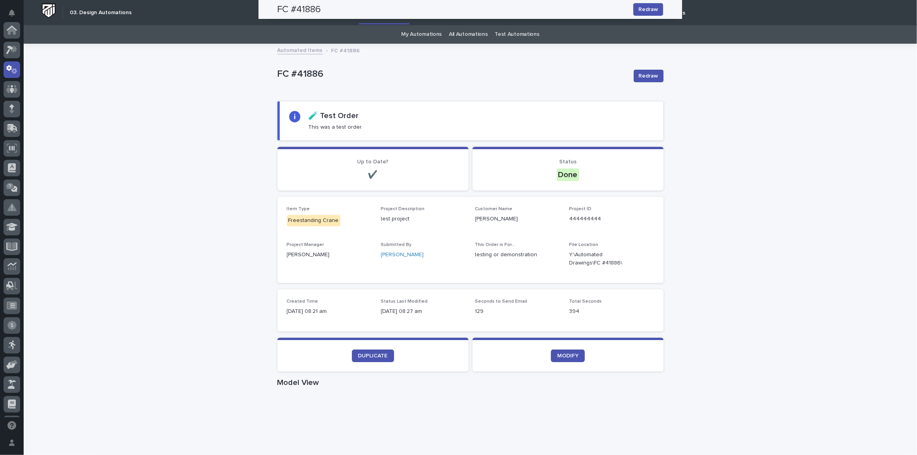
scroll to position [39, 0]
